Goal: Transaction & Acquisition: Purchase product/service

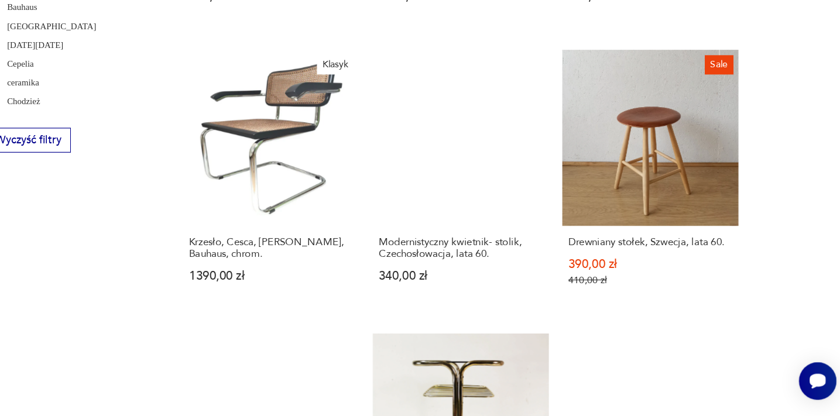
scroll to position [1244, 0]
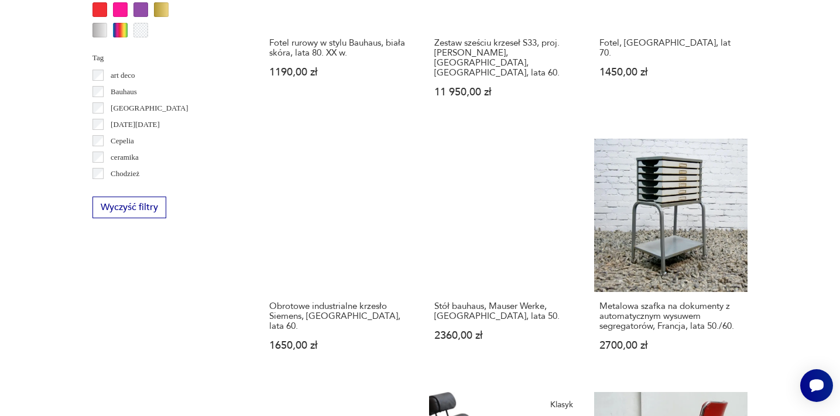
scroll to position [1242, 0]
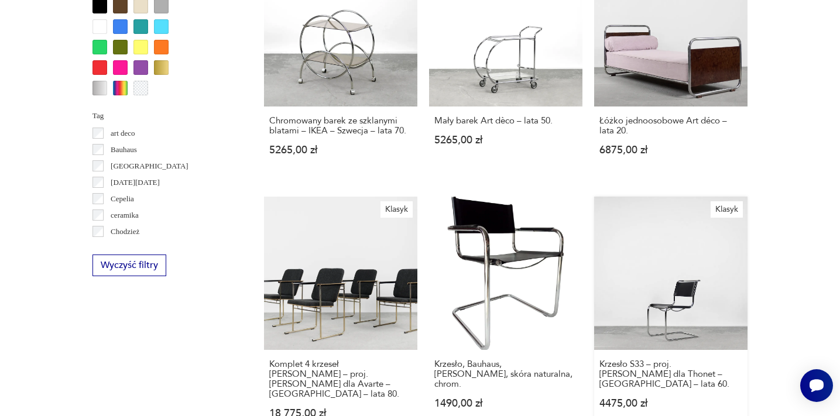
scroll to position [1174, 0]
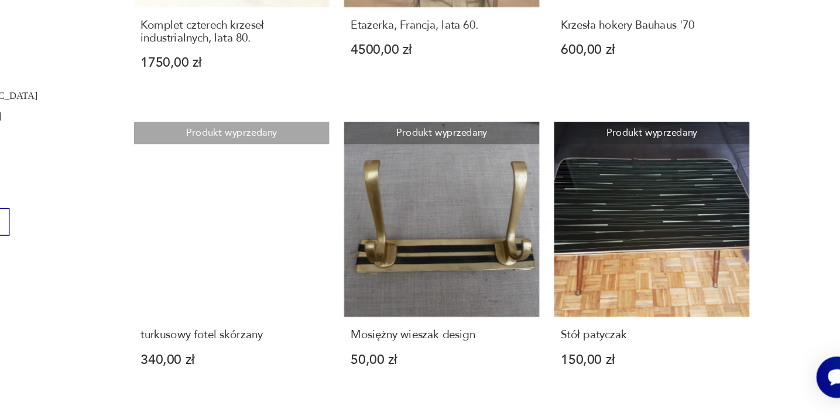
scroll to position [1155, 0]
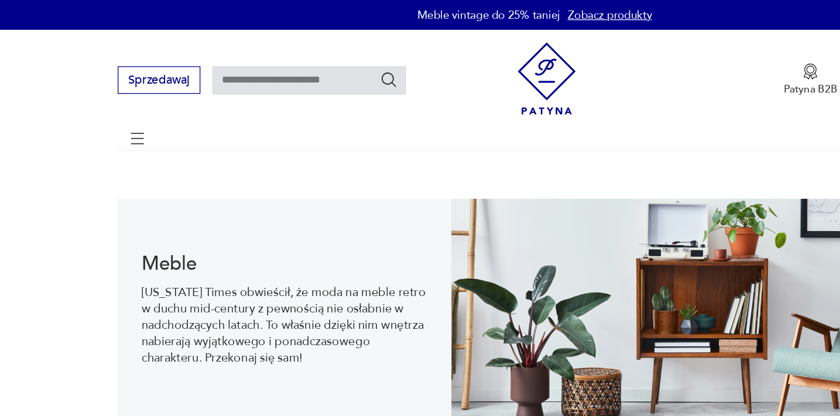
click at [193, 59] on input "text" at bounding box center [243, 63] width 152 height 22
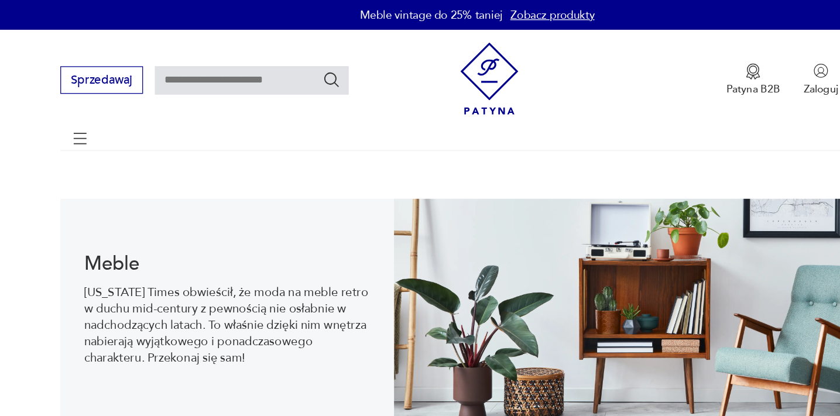
click at [446, 11] on link "Zobacz produkty" at bounding box center [479, 12] width 66 height 12
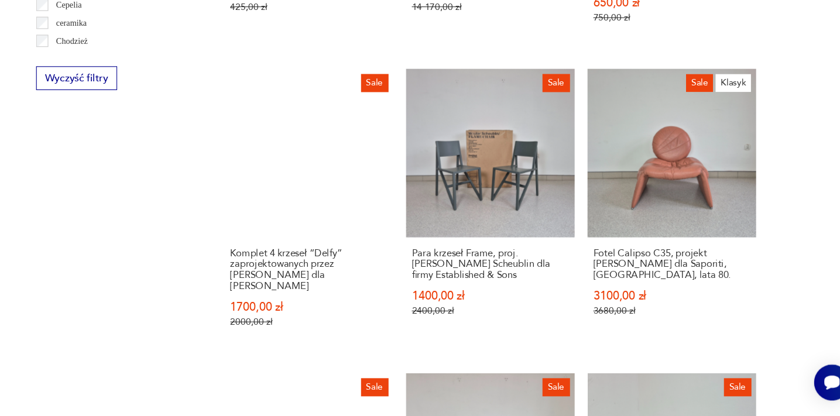
scroll to position [1319, 0]
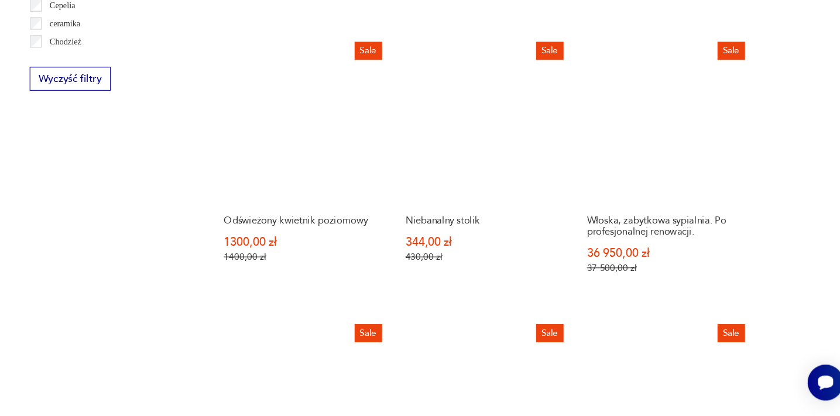
scroll to position [1320, 0]
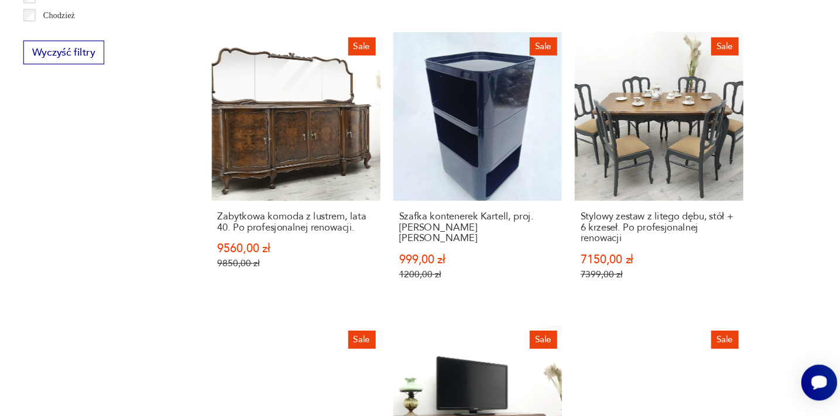
scroll to position [1334, 0]
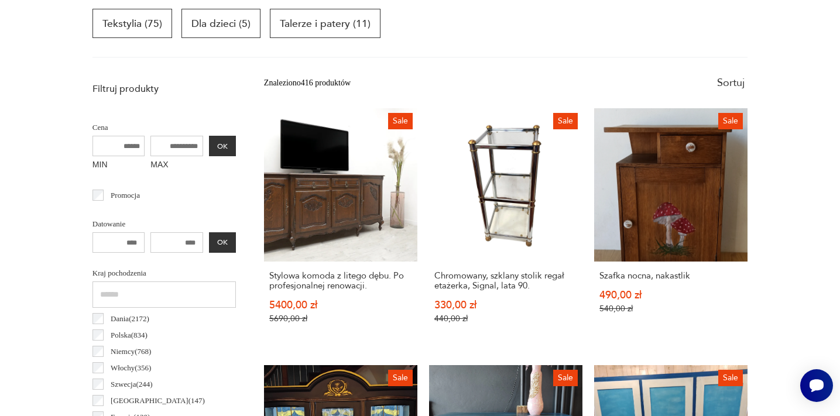
scroll to position [441, 0]
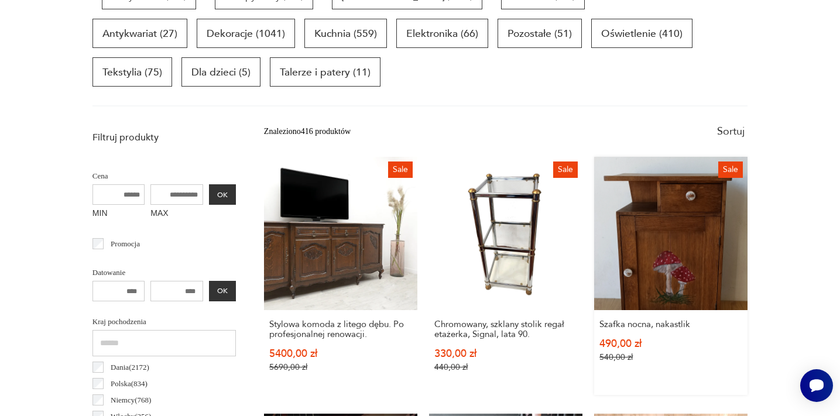
click at [594, 243] on link "Sale Szafka nocna, nakastlik 490,00 zł 540,00 zł" at bounding box center [670, 276] width 153 height 238
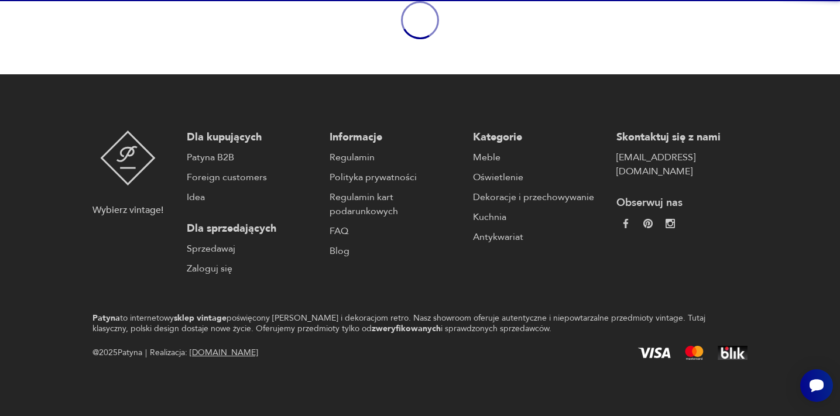
scroll to position [91, 0]
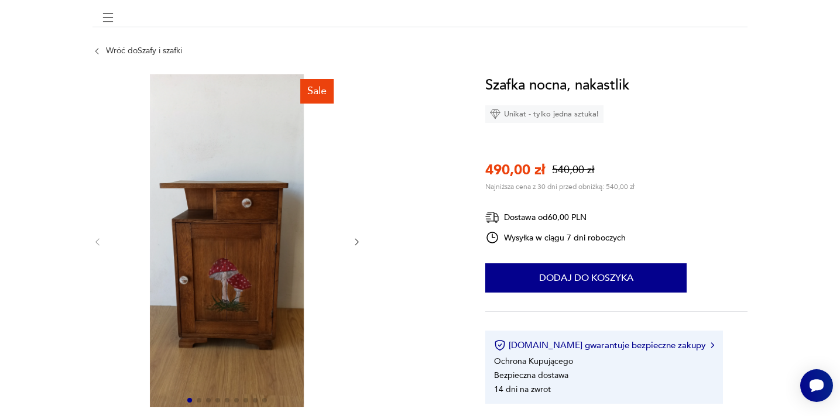
click at [354, 161] on div at bounding box center [226, 241] width 269 height 335
click at [359, 161] on div at bounding box center [226, 241] width 269 height 335
click at [356, 160] on div at bounding box center [226, 241] width 269 height 335
click at [205, 256] on img at bounding box center [227, 240] width 226 height 333
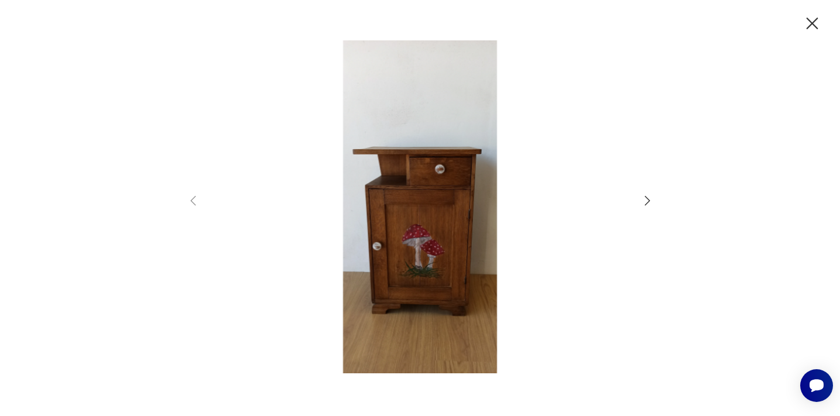
click at [647, 202] on icon "button" at bounding box center [647, 201] width 14 height 14
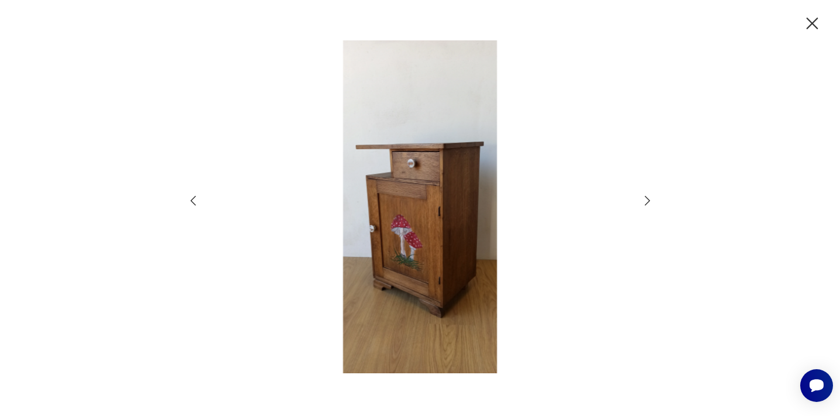
click at [647, 202] on icon "button" at bounding box center [647, 201] width 14 height 14
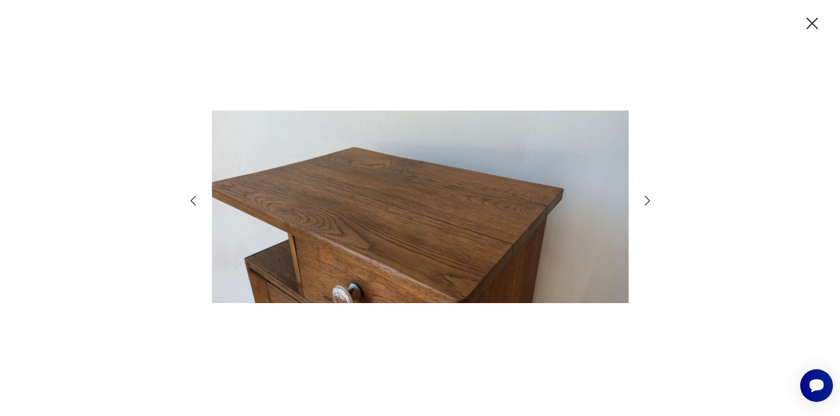
click at [647, 202] on icon "button" at bounding box center [647, 201] width 14 height 14
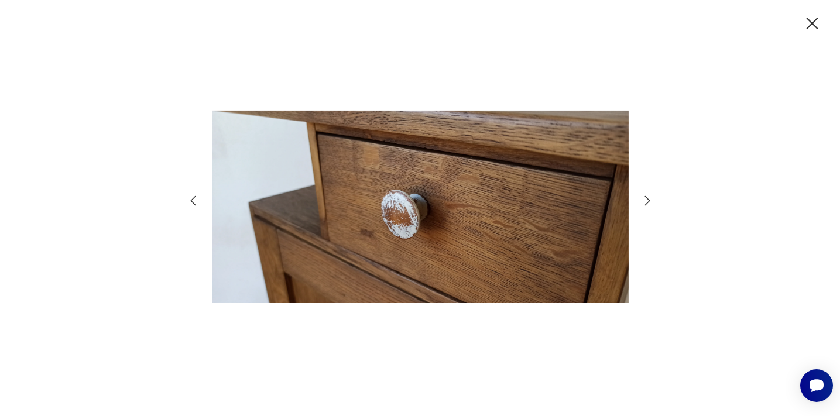
click at [647, 202] on icon "button" at bounding box center [647, 201] width 14 height 14
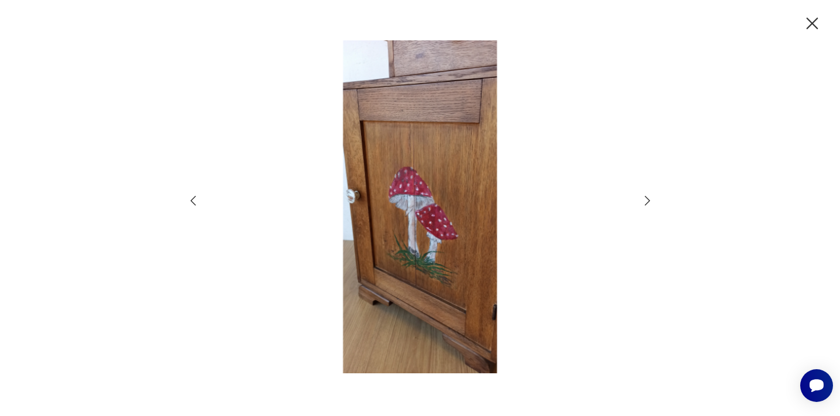
click at [647, 202] on icon "button" at bounding box center [647, 201] width 14 height 14
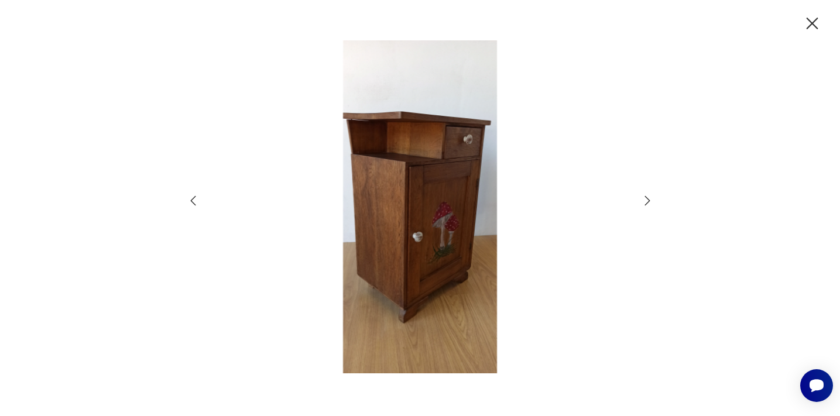
click at [813, 22] on icon "button" at bounding box center [812, 24] width 12 height 12
